Goal: Task Accomplishment & Management: Complete application form

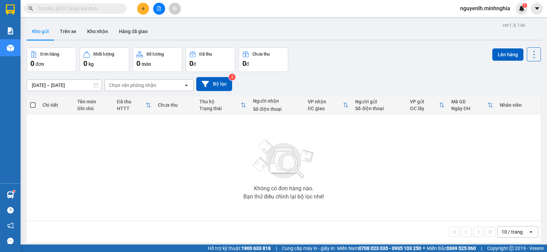
click at [63, 5] on input "text" at bounding box center [78, 9] width 81 height 8
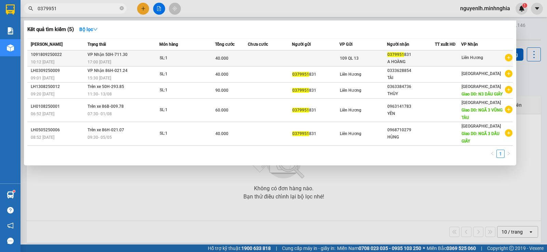
type input "0379951"
click at [396, 62] on div "A HOÀNG" at bounding box center [410, 61] width 47 height 7
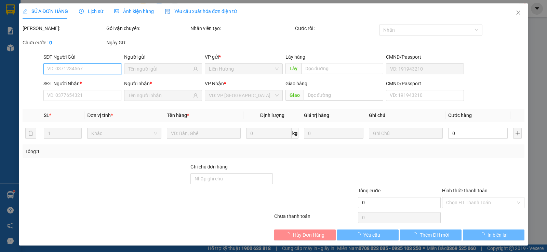
type input "0379951831"
type input "A HOÀNG"
type input "40.000"
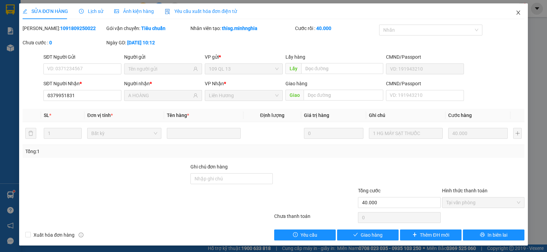
click at [517, 10] on span "Close" at bounding box center [517, 12] width 19 height 19
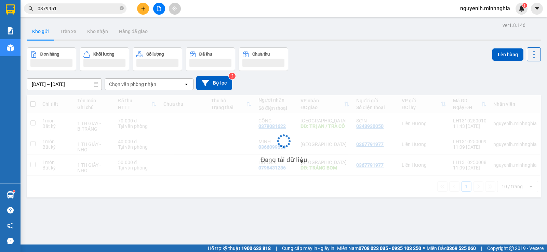
click at [137, 9] on button at bounding box center [143, 9] width 12 height 12
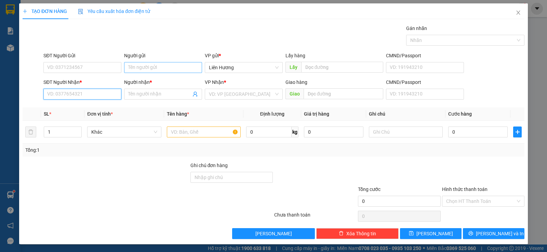
drag, startPoint x: 96, startPoint y: 98, endPoint x: 129, endPoint y: 66, distance: 46.6
click at [97, 95] on input "SĐT Người Nhận *" at bounding box center [82, 94] width 78 height 11
type input "0795448276"
click at [154, 97] on input "Người nhận *" at bounding box center [159, 95] width 63 height 8
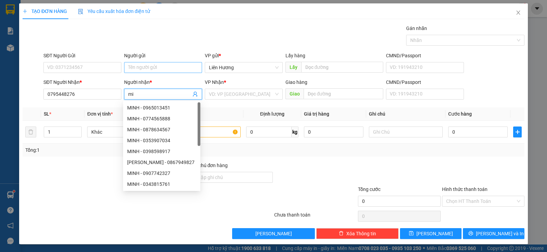
type input "m"
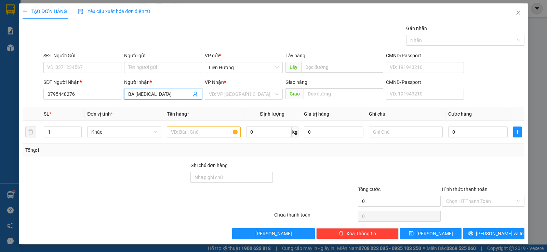
click at [134, 96] on input "BA [MEDICAL_DATA]" at bounding box center [159, 95] width 63 height 8
type input "BA MINH"
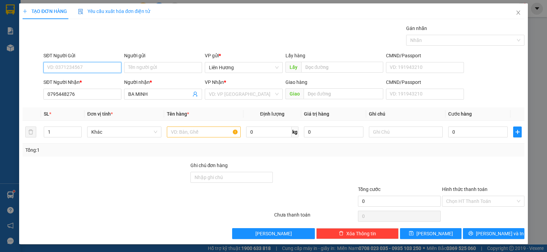
click at [74, 71] on input "SĐT Người Gửi" at bounding box center [82, 67] width 78 height 11
type input "0888227427"
drag, startPoint x: 204, startPoint y: 132, endPoint x: 324, endPoint y: 146, distance: 120.7
click at [208, 133] on input "text" at bounding box center [204, 132] width 74 height 11
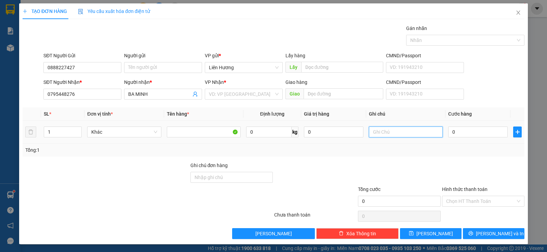
drag, startPoint x: 404, startPoint y: 135, endPoint x: 403, endPoint y: 126, distance: 8.6
click at [404, 134] on input "text" at bounding box center [406, 132] width 74 height 11
type input "1 H GIẤY - THUỐC"
type input "3"
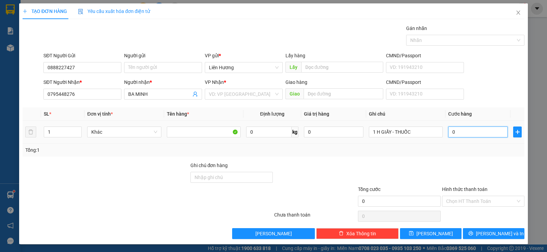
type input "3"
type input "30"
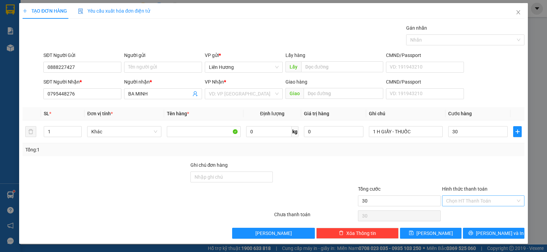
type input "30.000"
click at [463, 200] on input "Hình thức thanh toán" at bounding box center [480, 201] width 69 height 10
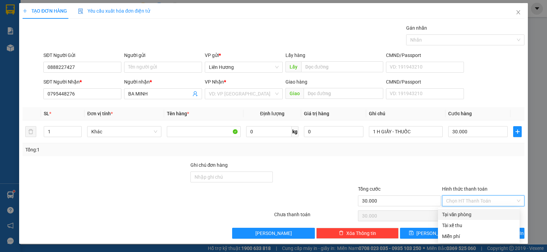
click at [465, 213] on div "Tại văn phòng" at bounding box center [478, 215] width 73 height 8
type input "0"
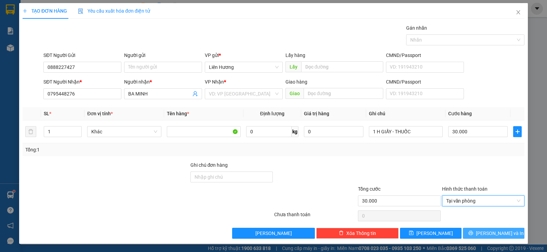
click at [474, 235] on button "[PERSON_NAME] và In" at bounding box center [493, 233] width 61 height 11
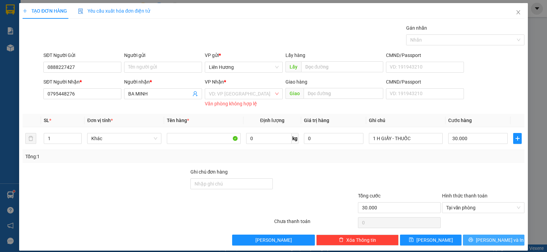
scroll to position [0, 0]
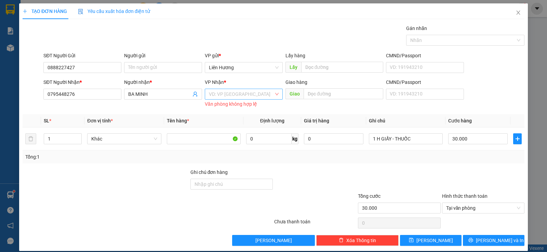
click at [223, 99] on input "search" at bounding box center [241, 94] width 65 height 10
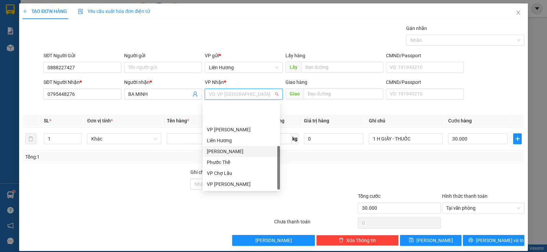
scroll to position [33, 0]
click at [225, 173] on div "[GEOGRAPHIC_DATA]" at bounding box center [241, 174] width 69 height 8
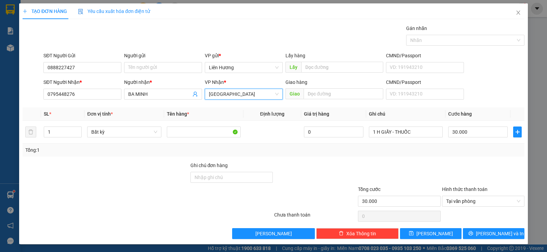
scroll to position [0, 0]
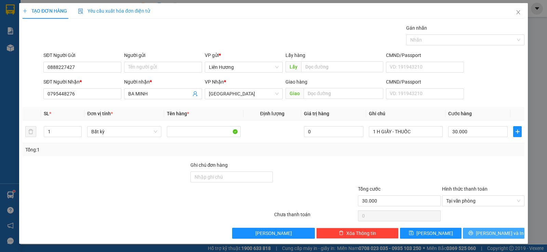
click at [483, 232] on span "[PERSON_NAME] và In" at bounding box center [500, 234] width 48 height 8
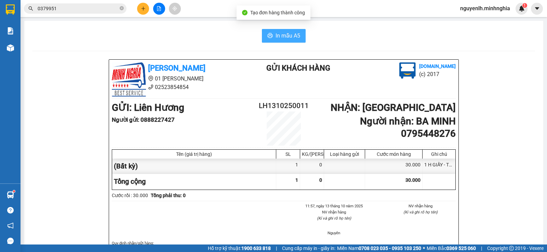
click at [282, 30] on button "In mẫu A5" at bounding box center [284, 36] width 44 height 14
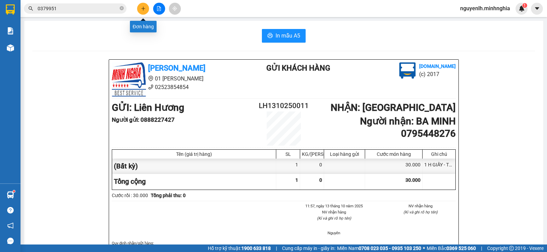
click at [154, 5] on button at bounding box center [159, 9] width 12 height 12
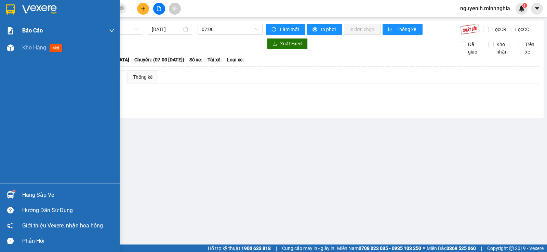
click at [8, 37] on div "Báo cáo" at bounding box center [60, 30] width 120 height 17
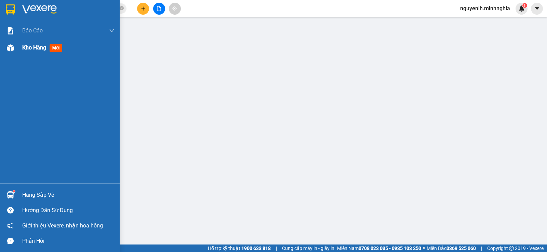
click at [28, 48] on span "Kho hàng" at bounding box center [34, 47] width 24 height 6
